Goal: Find specific page/section: Locate a particular part of the current website

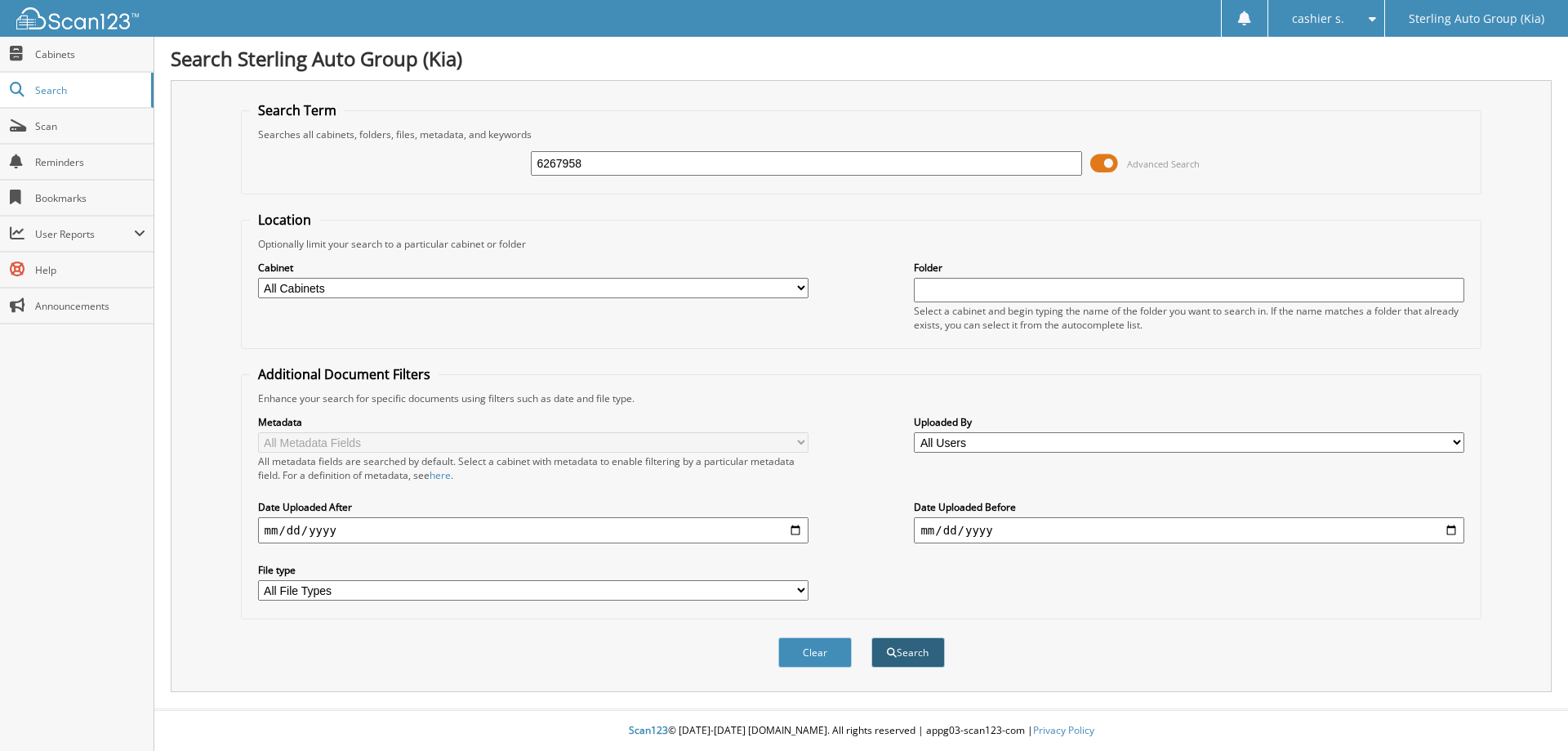
type input "6267958"
click at [893, 655] on span "submit" at bounding box center [892, 652] width 10 height 10
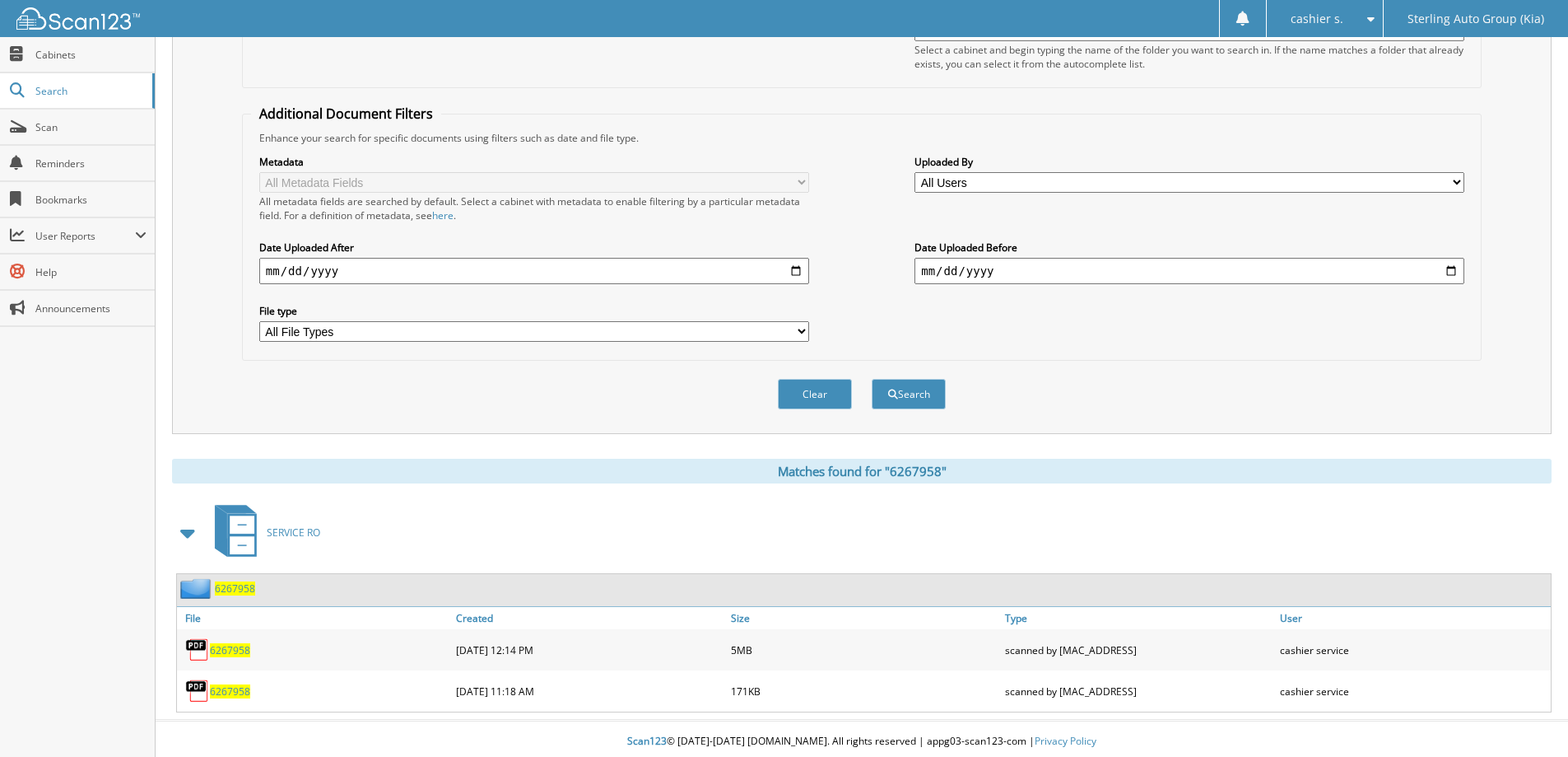
scroll to position [269, 0]
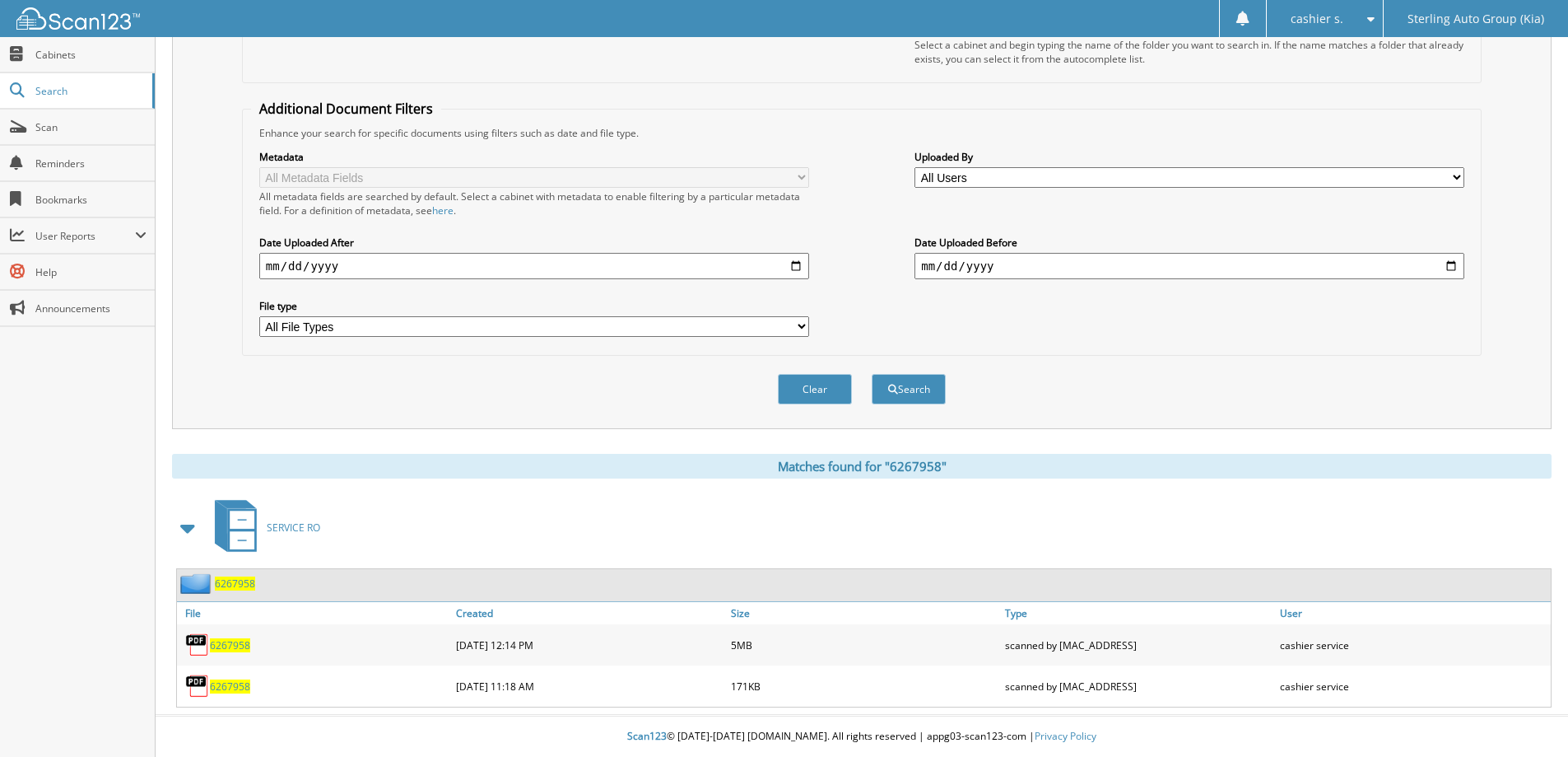
click at [237, 689] on span "6267958" at bounding box center [230, 686] width 40 height 14
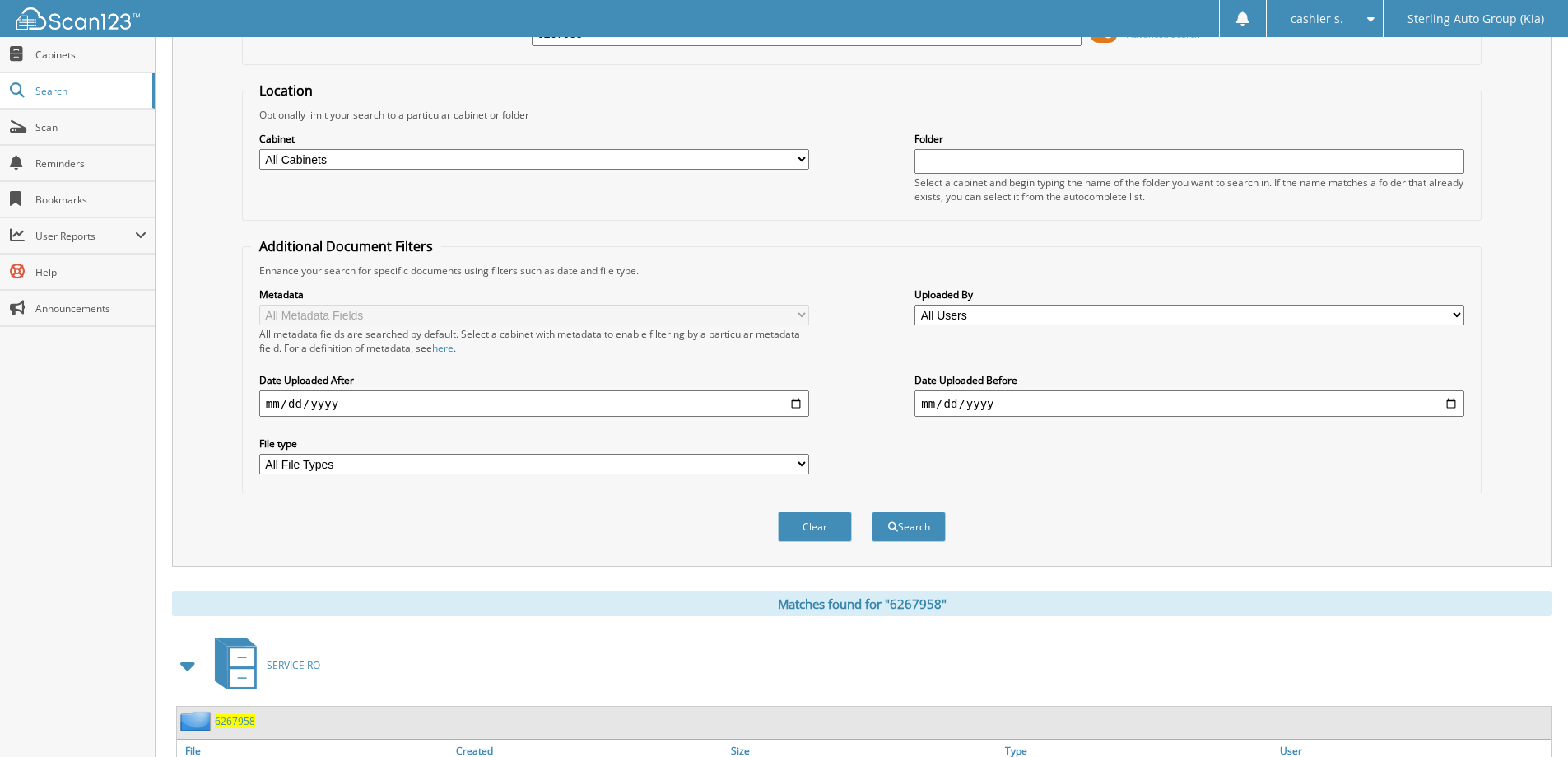
scroll to position [0, 0]
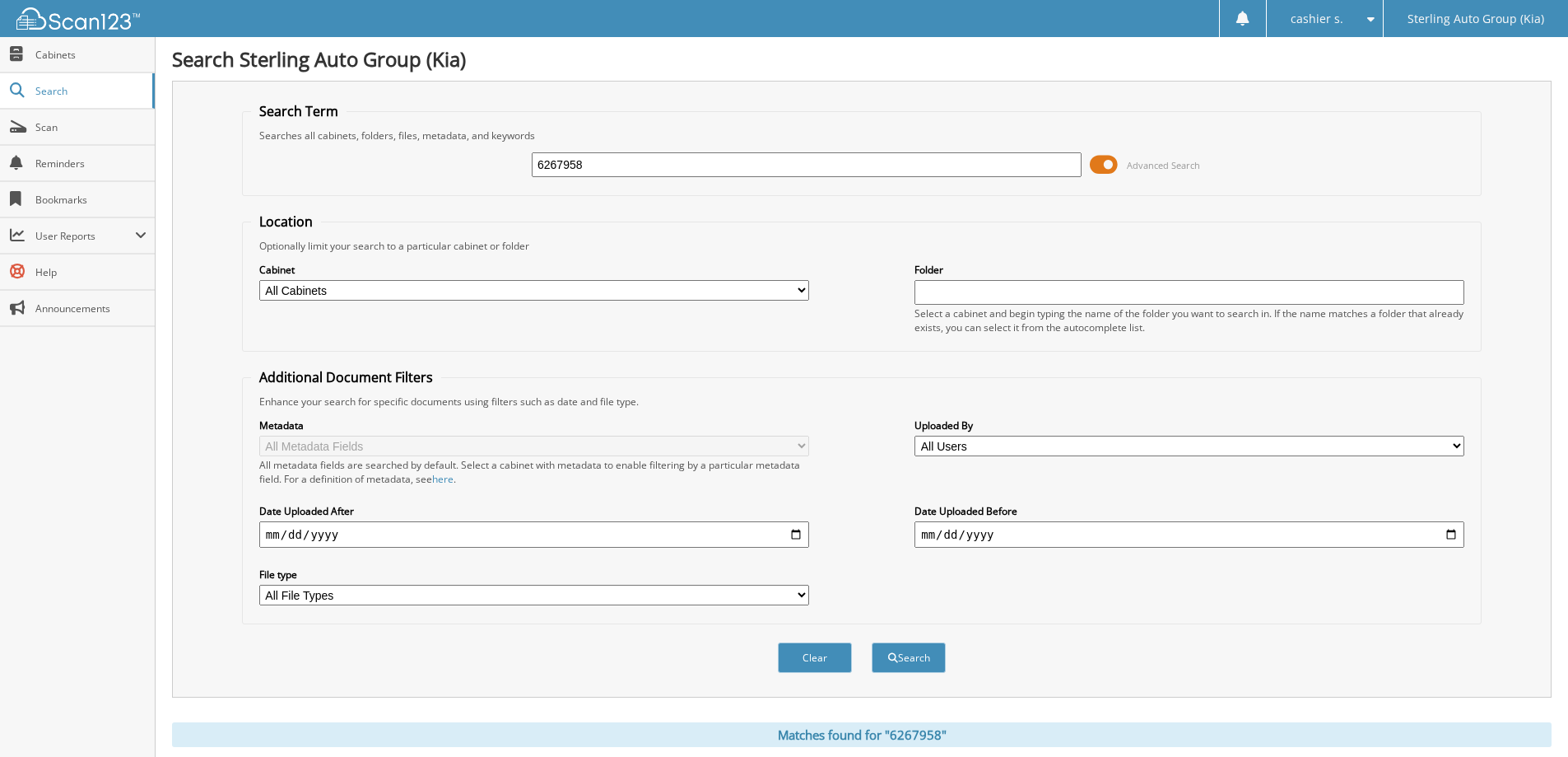
click at [607, 160] on input "6267958" at bounding box center [806, 164] width 550 height 25
type input "6268087"
click at [871, 642] on button "Search" at bounding box center [908, 657] width 74 height 30
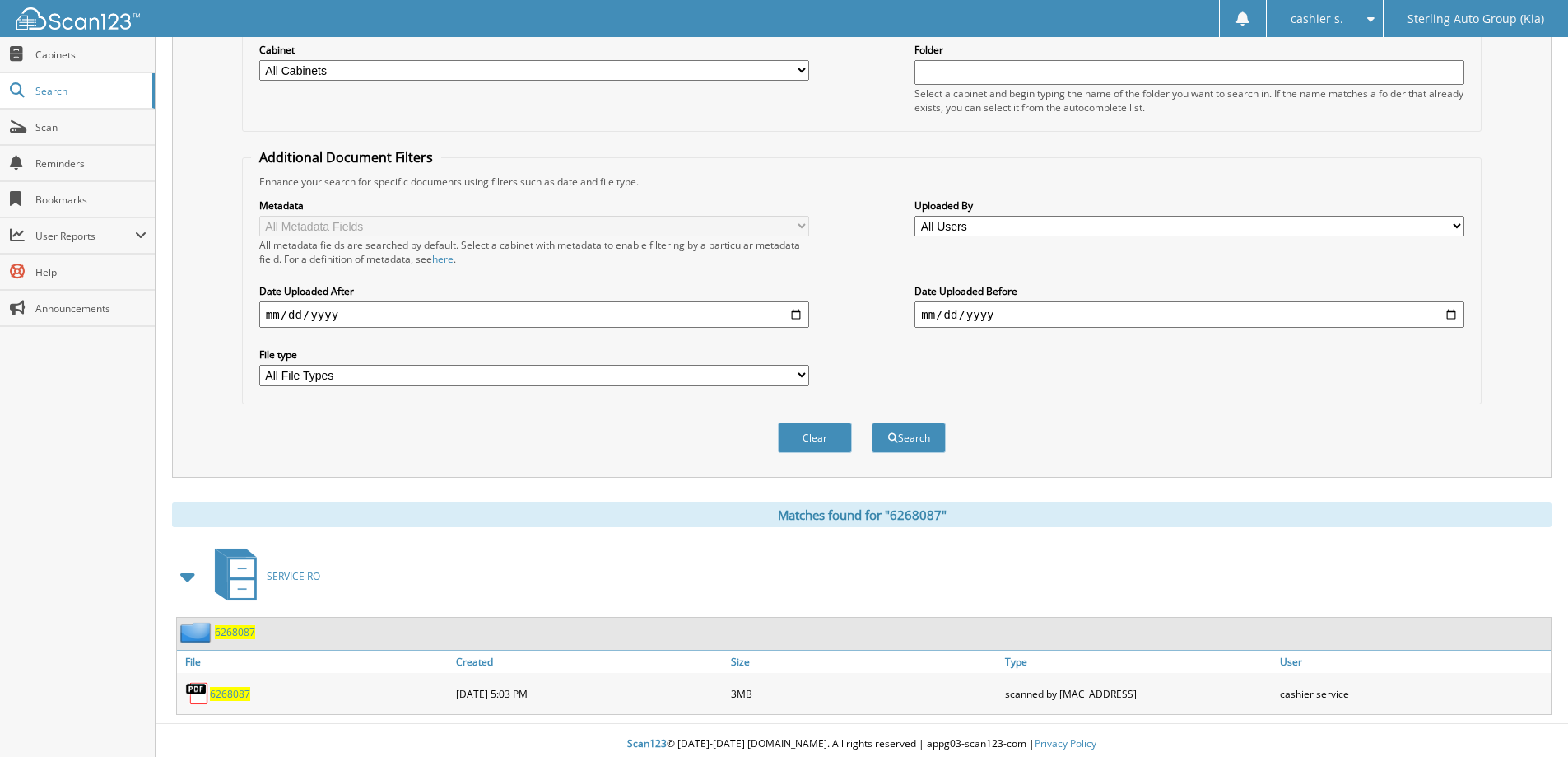
scroll to position [228, 0]
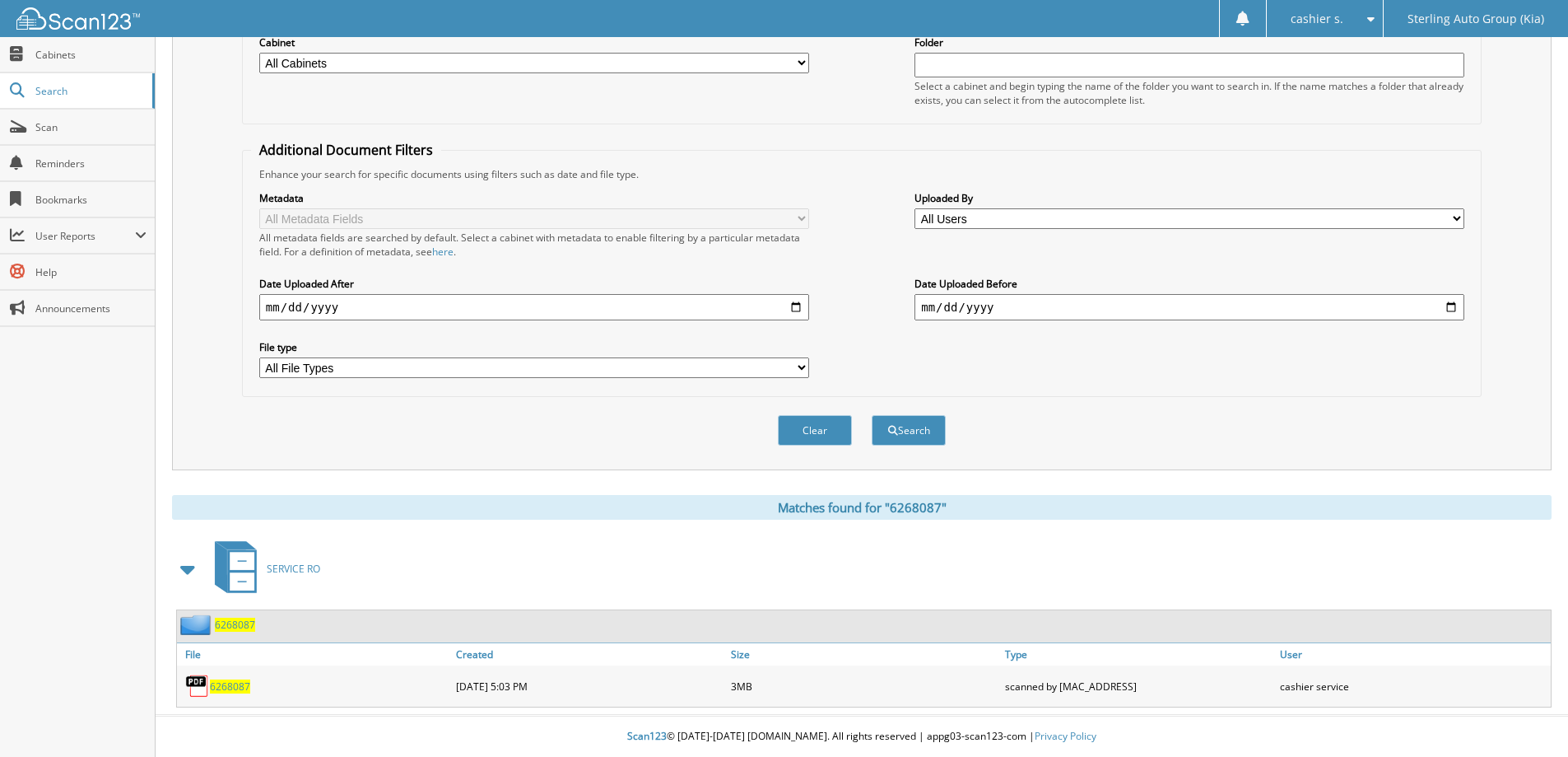
click at [239, 685] on span "6268087" at bounding box center [230, 686] width 40 height 14
